Goal: Task Accomplishment & Management: Complete application form

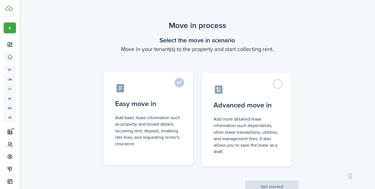
click at [180, 86] on label "Easy move in Add basic lease information such as property and tenant details, r…" at bounding box center [148, 119] width 90 height 94
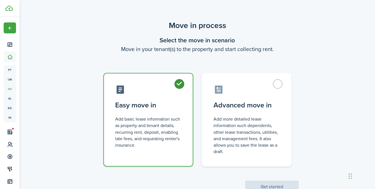
radio input "true"
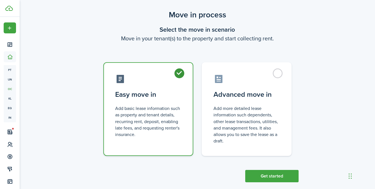
scroll to position [19, 0]
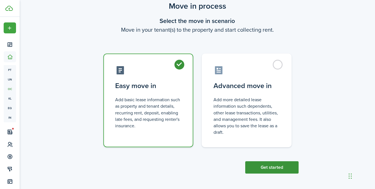
click at [272, 169] on button "Get started" at bounding box center [271, 168] width 53 height 12
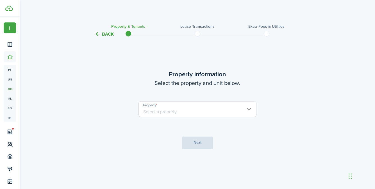
click at [248, 109] on input "Property" at bounding box center [198, 109] width 118 height 16
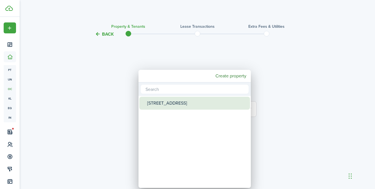
click at [182, 100] on div "[STREET_ADDRESS]" at bounding box center [197, 103] width 100 height 13
type input "[STREET_ADDRESS]"
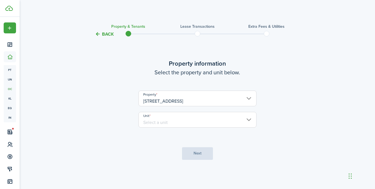
click at [243, 119] on input "Unit" at bounding box center [198, 120] width 118 height 16
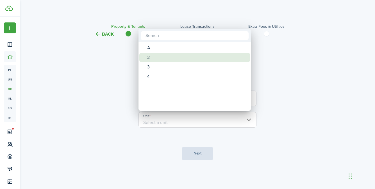
click at [148, 58] on div "2" at bounding box center [197, 58] width 100 height 10
type input "2"
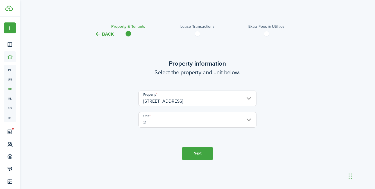
click at [203, 152] on button "Next" at bounding box center [197, 154] width 31 height 13
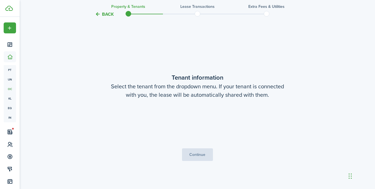
scroll to position [152, 0]
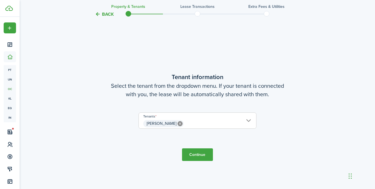
click at [201, 155] on button "Continue" at bounding box center [197, 155] width 31 height 13
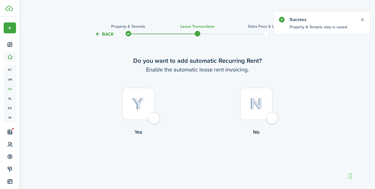
click at [154, 120] on div at bounding box center [138, 104] width 32 height 32
radio input "true"
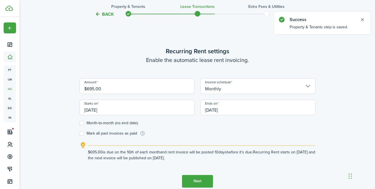
scroll to position [155, 0]
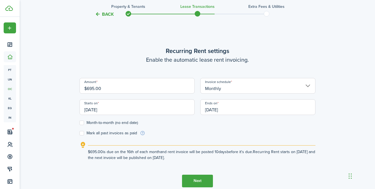
drag, startPoint x: 87, startPoint y: 89, endPoint x: 92, endPoint y: 89, distance: 5.1
click at [92, 89] on input "$695.00" at bounding box center [137, 86] width 115 height 16
click at [87, 110] on input "[DATE]" at bounding box center [137, 108] width 115 height 16
type input "$715.00"
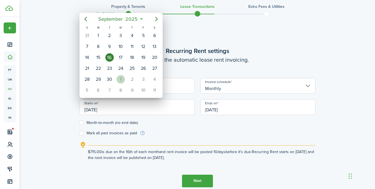
click at [120, 81] on div "1" at bounding box center [121, 79] width 8 height 8
type input "[DATE]"
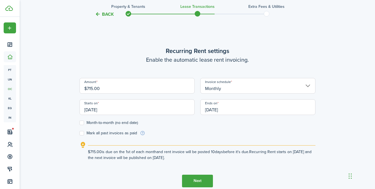
scroll to position [0, 0]
click at [80, 124] on label "Month-to-month (no end date)" at bounding box center [109, 123] width 58 height 4
click at [80, 123] on input "Month-to-month (no end date)" at bounding box center [79, 123] width 0 height 0
checkbox input "true"
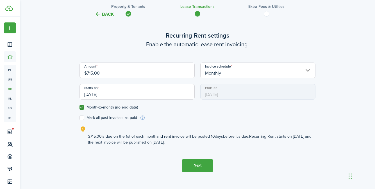
scroll to position [171, 0]
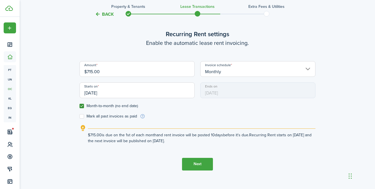
click at [200, 166] on button "Next" at bounding box center [197, 164] width 31 height 13
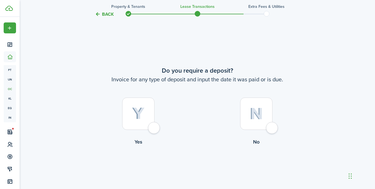
scroll to position [344, 0]
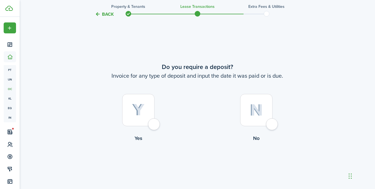
click at [273, 126] on div at bounding box center [256, 110] width 32 height 32
radio input "true"
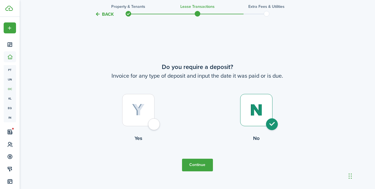
click at [204, 165] on button "Continue" at bounding box center [197, 165] width 31 height 13
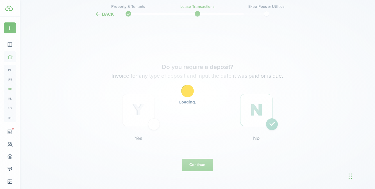
scroll to position [0, 0]
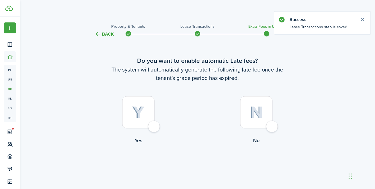
click at [154, 127] on div at bounding box center [138, 112] width 32 height 32
radio input "true"
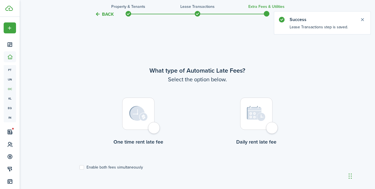
scroll to position [163, 0]
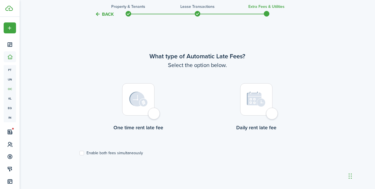
click at [152, 114] on div at bounding box center [138, 99] width 32 height 32
radio input "true"
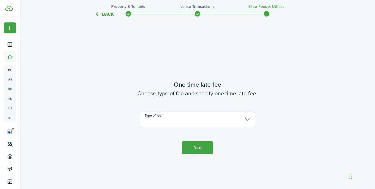
scroll to position [352, 0]
click at [204, 116] on input "Type of fee" at bounding box center [197, 120] width 115 height 16
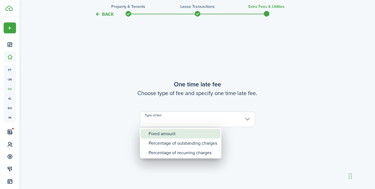
click at [175, 135] on div "Fixed amount" at bounding box center [183, 134] width 69 height 10
type input "Fixed amount"
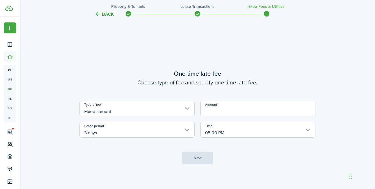
click at [222, 111] on input "Amount" at bounding box center [257, 109] width 115 height 16
type input "$35.00"
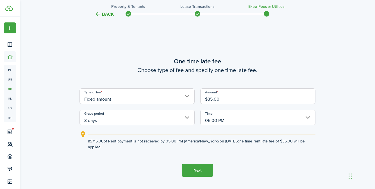
click at [196, 170] on button "Next" at bounding box center [197, 170] width 31 height 13
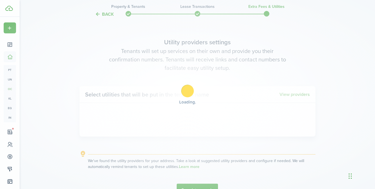
scroll to position [542, 0]
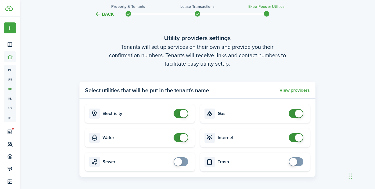
checkbox input "false"
click at [183, 113] on span at bounding box center [184, 114] width 8 height 8
click at [183, 137] on span at bounding box center [184, 138] width 8 height 8
checkbox input "false"
click at [293, 114] on span at bounding box center [296, 113] width 6 height 9
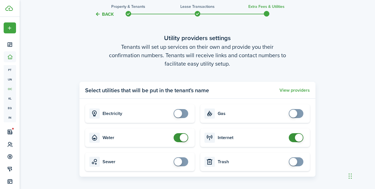
checkbox input "false"
click at [297, 138] on span at bounding box center [299, 138] width 8 height 8
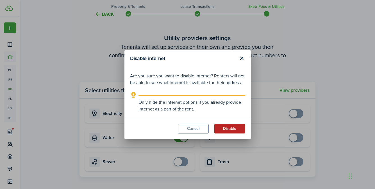
click at [225, 130] on button "Disable" at bounding box center [229, 129] width 31 height 10
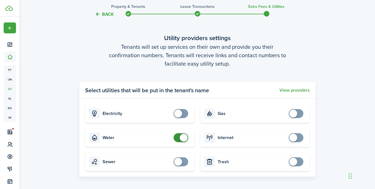
checkbox input "false"
click at [184, 139] on span at bounding box center [184, 138] width 8 height 8
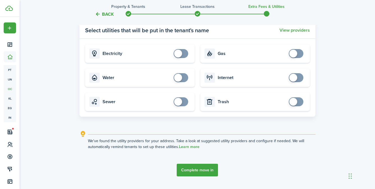
scroll to position [616, 0]
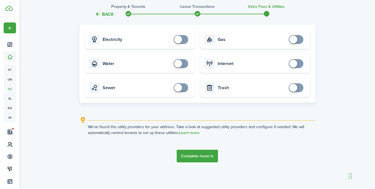
click at [202, 158] on button "Complete move in" at bounding box center [197, 156] width 41 height 13
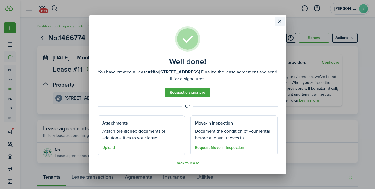
click at [280, 20] on button "Close modal" at bounding box center [280, 22] width 10 height 10
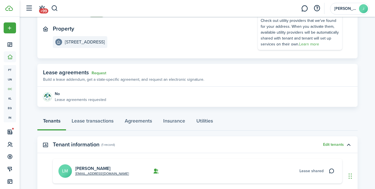
scroll to position [55, 0]
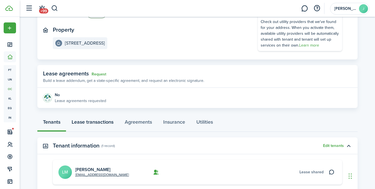
click at [91, 126] on link "Lease transactions" at bounding box center [92, 123] width 53 height 17
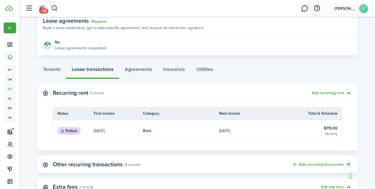
scroll to position [103, 0]
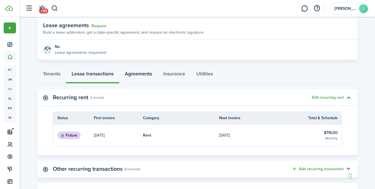
click at [138, 77] on link "Agreements" at bounding box center [138, 75] width 39 height 17
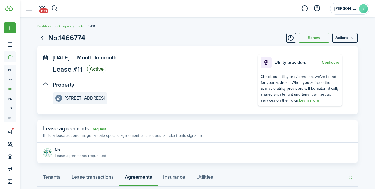
scroll to position [35, 0]
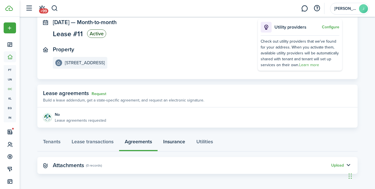
click at [173, 143] on link "Insurance" at bounding box center [174, 143] width 33 height 17
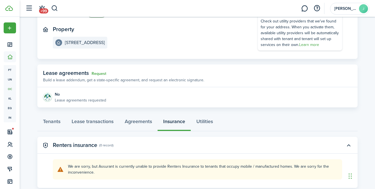
scroll to position [70, 0]
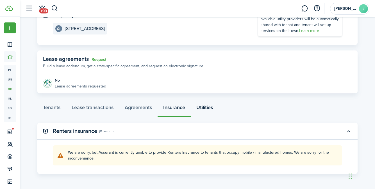
click at [205, 110] on link "Utilities" at bounding box center [205, 109] width 28 height 17
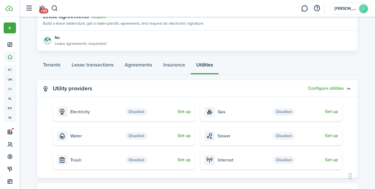
scroll to position [139, 0]
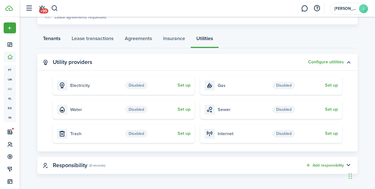
click at [53, 39] on link "Tenants" at bounding box center [51, 39] width 29 height 17
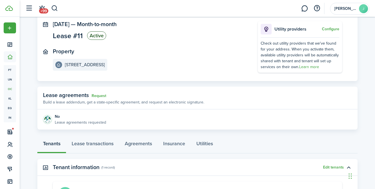
scroll to position [26, 0]
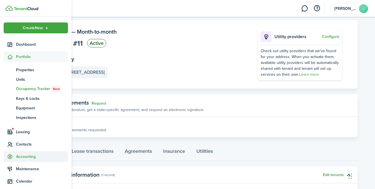
click at [33, 157] on span "Accounting" at bounding box center [42, 157] width 52 height 6
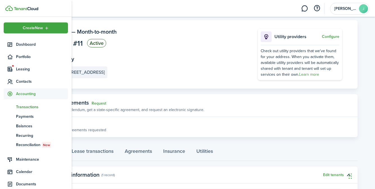
click at [37, 108] on span "Transactions" at bounding box center [42, 107] width 52 height 6
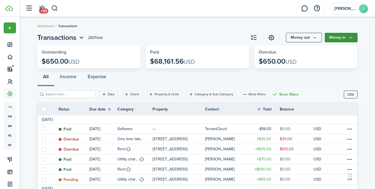
click at [352, 38] on icon "Money in" at bounding box center [351, 37] width 5 height 4
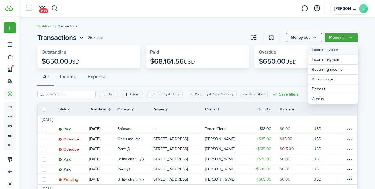
click at [345, 49] on link "Income invoice" at bounding box center [333, 50] width 49 height 10
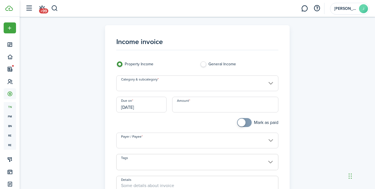
click at [125, 108] on input "[DATE]" at bounding box center [141, 105] width 50 height 16
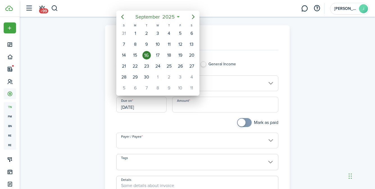
click at [145, 57] on div "16" at bounding box center [147, 55] width 8 height 8
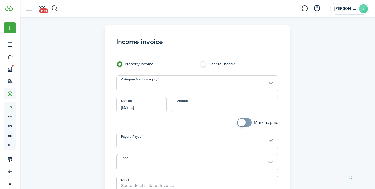
click at [169, 88] on input "Category & subcategory" at bounding box center [197, 84] width 162 height 16
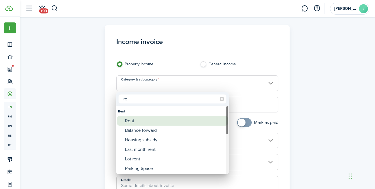
type input "r"
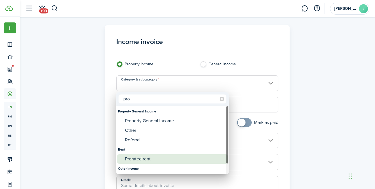
type input "pro"
click at [137, 159] on div "Prorated rent" at bounding box center [175, 160] width 100 height 10
type input "Rent / Prorated rent"
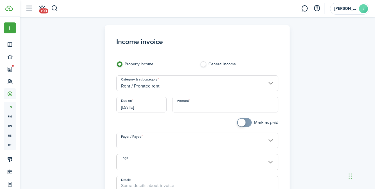
click at [186, 109] on input "Amount" at bounding box center [225, 105] width 106 height 16
click at [192, 89] on input "Rent / Prorated rent" at bounding box center [197, 84] width 162 height 16
type input "$200.00"
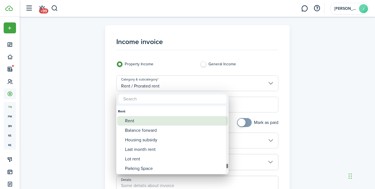
click at [146, 121] on div "Rent" at bounding box center [175, 121] width 100 height 10
type input "Rent"
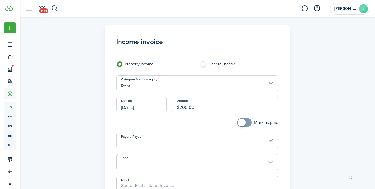
click at [206, 144] on input "Payer / Payee" at bounding box center [197, 141] width 162 height 16
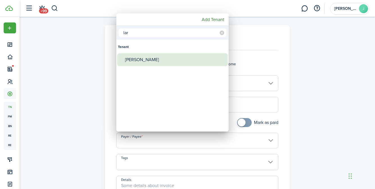
type input "lar"
click at [142, 64] on div "[PERSON_NAME]" at bounding box center [175, 59] width 100 height 13
type input "[PERSON_NAME]"
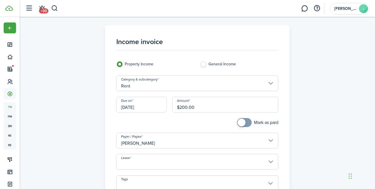
click at [163, 162] on input "Lease" at bounding box center [197, 162] width 162 height 16
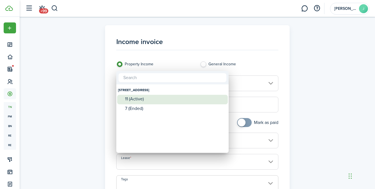
click at [139, 100] on div "11 (Active)" at bounding box center [175, 99] width 100 height 5
type input "[STREET_ADDRESS]. Lease #11 (Active)"
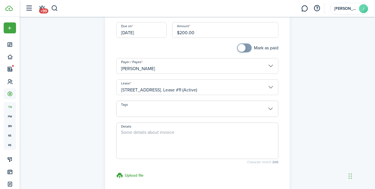
scroll to position [83, 0]
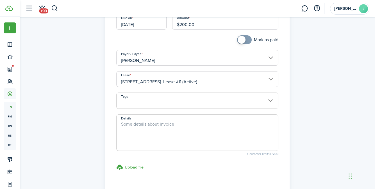
click at [180, 105] on span at bounding box center [198, 104] width 162 height 10
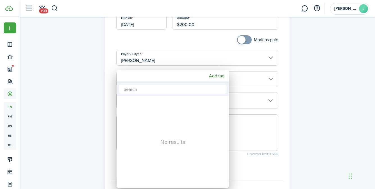
click at [249, 105] on div at bounding box center [187, 94] width 465 height 279
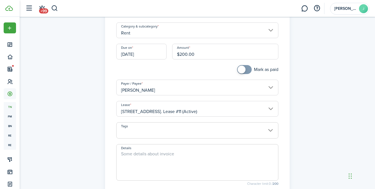
scroll to position [87, 0]
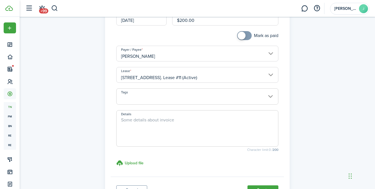
click at [154, 118] on textarea "Details" at bounding box center [198, 130] width 162 height 27
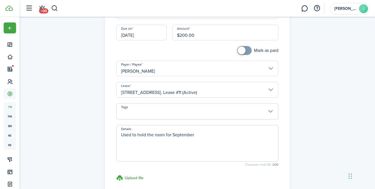
scroll to position [137, 0]
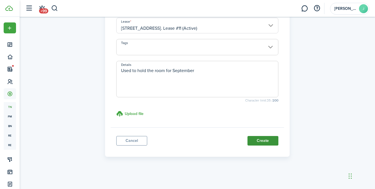
type textarea "Used to hold the room for September"
click at [267, 143] on button "Create" at bounding box center [263, 141] width 31 height 10
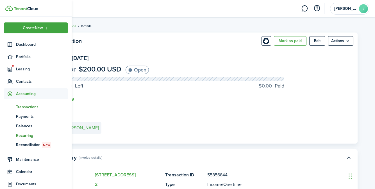
click at [28, 135] on span "Recurring" at bounding box center [42, 136] width 52 height 6
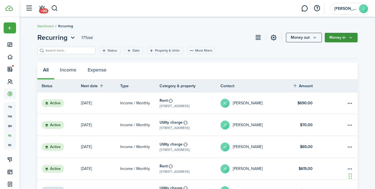
click at [347, 39] on button "Money in" at bounding box center [341, 38] width 33 height 10
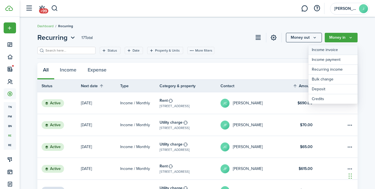
click at [319, 51] on link "Income invoice" at bounding box center [333, 50] width 49 height 10
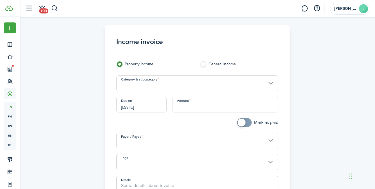
click at [258, 77] on input "Category & subcategory" at bounding box center [197, 84] width 162 height 16
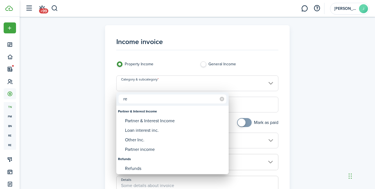
type input "r"
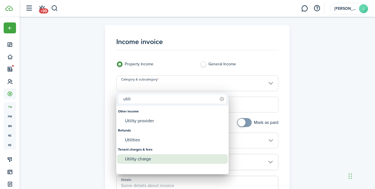
type input "utili"
click at [153, 161] on div "Utility charge" at bounding box center [175, 160] width 100 height 10
type input "Tenant charges & fees / Utility charge"
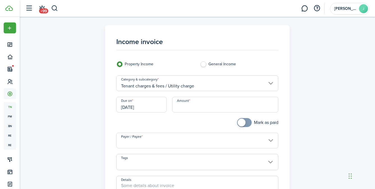
click at [150, 109] on input "[DATE]" at bounding box center [141, 105] width 50 height 16
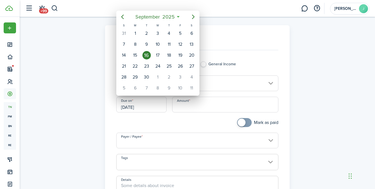
click at [150, 109] on div at bounding box center [187, 94] width 465 height 279
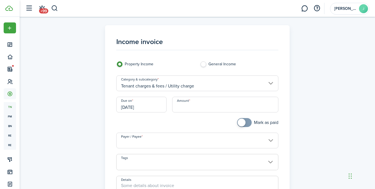
click at [186, 106] on input "Amount" at bounding box center [225, 105] width 106 height 16
click at [149, 109] on input "[DATE]" at bounding box center [141, 105] width 50 height 16
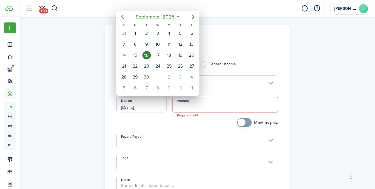
click at [144, 106] on div at bounding box center [187, 94] width 465 height 279
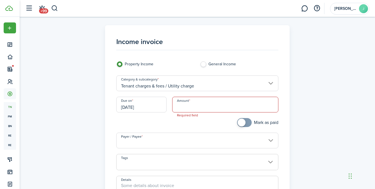
click at [184, 107] on input "Amount" at bounding box center [225, 105] width 106 height 16
click at [159, 117] on div "Due on [DATE]" at bounding box center [142, 107] width 56 height 21
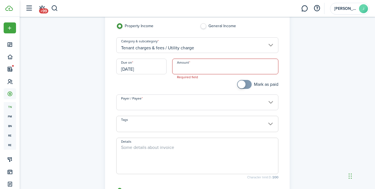
scroll to position [39, 0]
click at [189, 101] on input "Payer / Payee" at bounding box center [197, 102] width 162 height 16
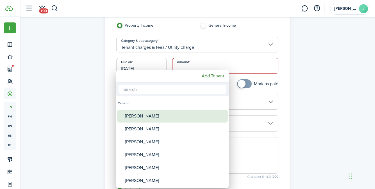
click at [154, 114] on div "[PERSON_NAME]" at bounding box center [175, 116] width 100 height 13
type input "[PERSON_NAME]"
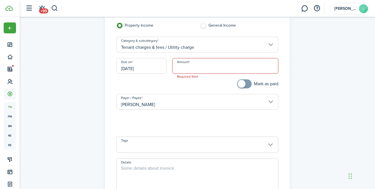
click at [195, 68] on input "Amount" at bounding box center [225, 66] width 106 height 16
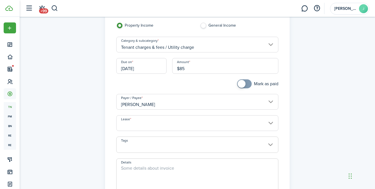
type input "$85.00"
click at [182, 85] on div at bounding box center [156, 87] width 84 height 15
click at [184, 122] on input "Lease" at bounding box center [197, 124] width 162 height 16
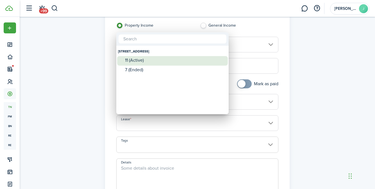
click at [138, 60] on div "11 (Active)" at bounding box center [175, 60] width 100 height 5
type input "[STREET_ADDRESS]. Lease #11 (Active)"
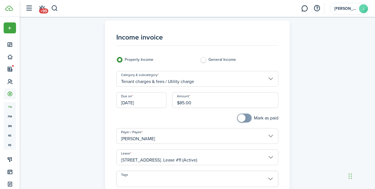
scroll to position [0, 0]
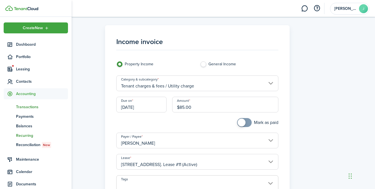
click at [28, 137] on span "Recurring" at bounding box center [42, 136] width 52 height 6
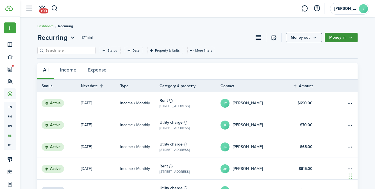
click at [346, 38] on button "Money in" at bounding box center [341, 38] width 33 height 10
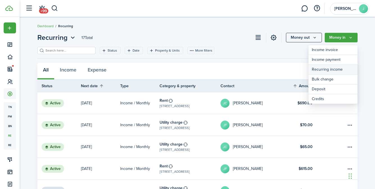
click at [334, 72] on link "Recurring income" at bounding box center [333, 70] width 49 height 10
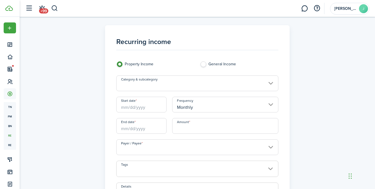
click at [168, 88] on input "Category & subcategory" at bounding box center [197, 84] width 162 height 16
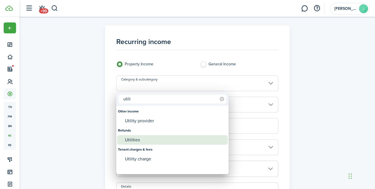
type input "utili"
click at [139, 139] on div "Utilities" at bounding box center [175, 140] width 100 height 10
type input "Refunds / Utilities"
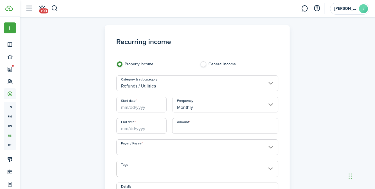
click at [154, 88] on input "Refunds / Utilities" at bounding box center [197, 84] width 162 height 16
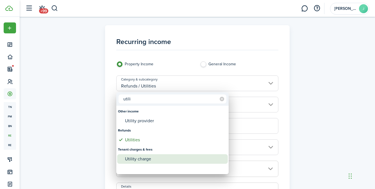
type input "utili"
click at [143, 159] on div "Utility charge" at bounding box center [175, 160] width 100 height 10
type input "Tenant charges & fees / Utility charge"
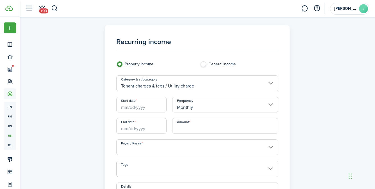
click at [137, 109] on input "Start date" at bounding box center [141, 105] width 50 height 16
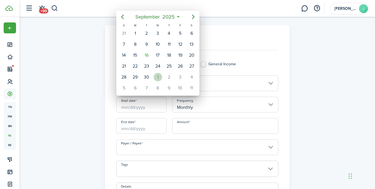
click at [159, 77] on div "1" at bounding box center [158, 77] width 8 height 8
type input "[DATE]"
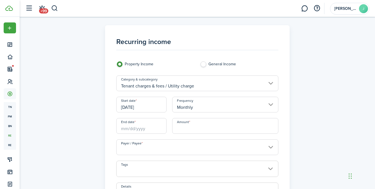
click at [132, 129] on input "End date" at bounding box center [141, 126] width 50 height 16
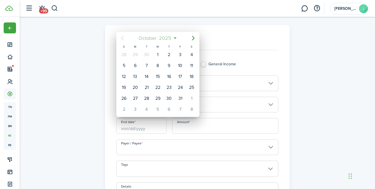
click at [175, 38] on mbsc-button "[DATE]" at bounding box center [155, 38] width 40 height 10
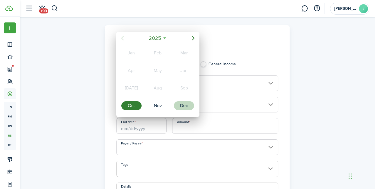
click at [184, 105] on div "Dec" at bounding box center [184, 105] width 20 height 9
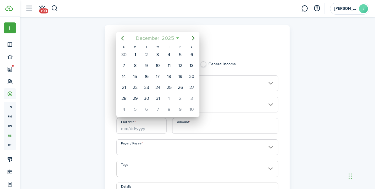
click at [177, 39] on mbsc-button "[DATE]" at bounding box center [154, 38] width 45 height 10
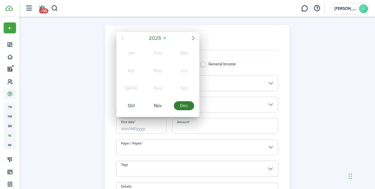
click at [194, 38] on icon "Next page" at bounding box center [193, 38] width 3 height 4
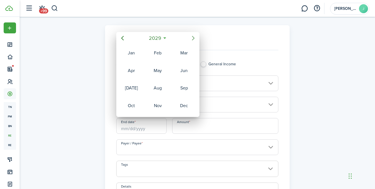
click at [194, 38] on icon "Next page" at bounding box center [193, 38] width 3 height 4
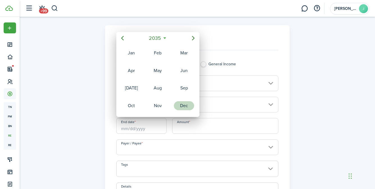
click at [184, 112] on div "Dec" at bounding box center [184, 106] width 22 height 17
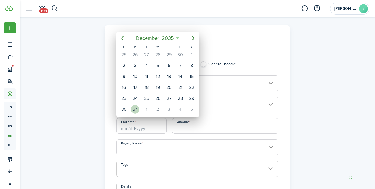
click at [138, 111] on div "31" at bounding box center [135, 109] width 8 height 8
type input "[DATE]"
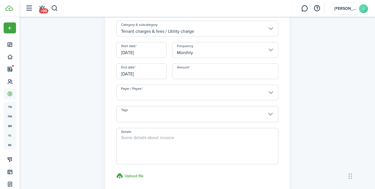
scroll to position [51, 0]
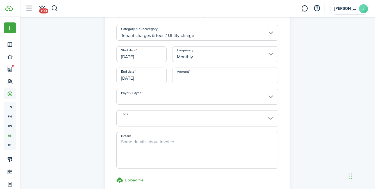
click at [186, 77] on input "Amount" at bounding box center [225, 76] width 106 height 16
click at [165, 99] on input "Payer / Payee" at bounding box center [197, 97] width 162 height 16
type input "$85.00"
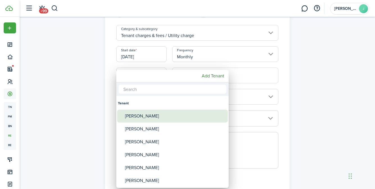
click at [148, 119] on div "[PERSON_NAME]" at bounding box center [175, 116] width 100 height 13
type input "[PERSON_NAME]"
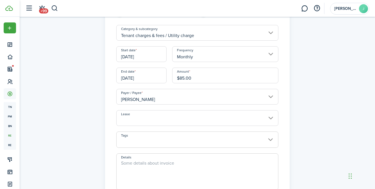
click at [149, 120] on input "Lease" at bounding box center [197, 118] width 162 height 16
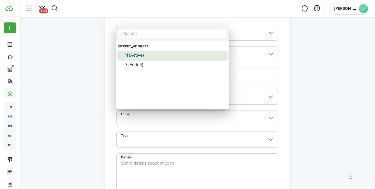
click at [141, 56] on div "11 (Active)" at bounding box center [175, 55] width 100 height 5
type input "[STREET_ADDRESS]. Lease #11 (Active)"
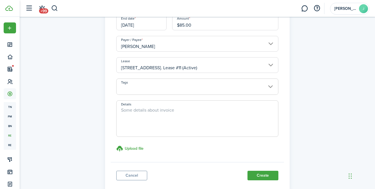
scroll to position [120, 0]
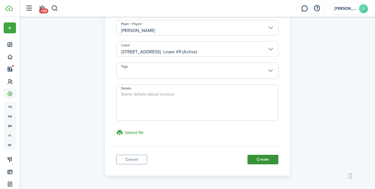
click at [265, 161] on button "Create" at bounding box center [263, 160] width 31 height 10
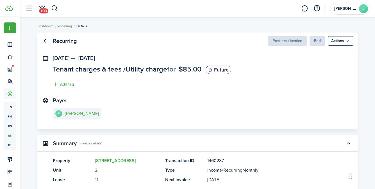
click at [160, 28] on breadcrumb "Dashboard Recurring Details" at bounding box center [197, 23] width 320 height 13
